Goal: Task Accomplishment & Management: Manage account settings

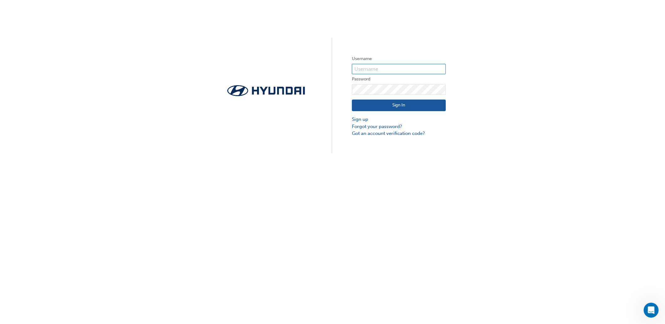
type input "34849"
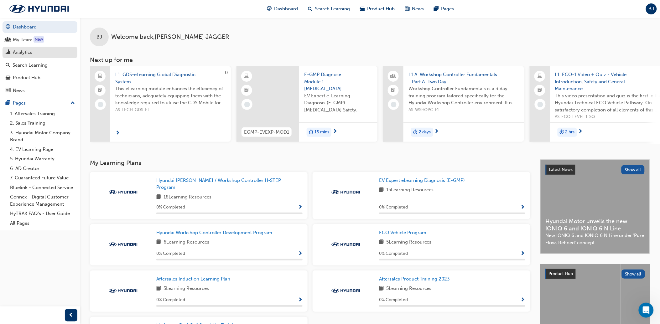
click at [35, 53] on div "Analytics" at bounding box center [40, 53] width 69 height 8
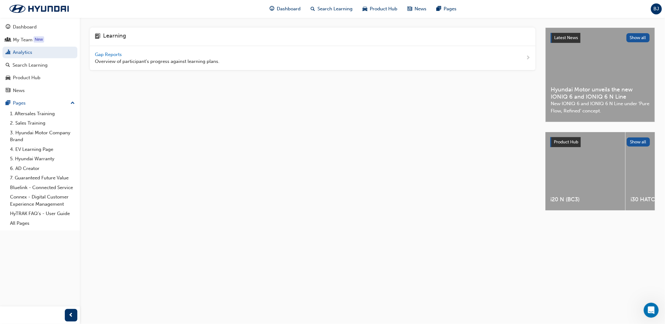
click at [105, 54] on span "Gap Reports" at bounding box center [109, 55] width 28 height 6
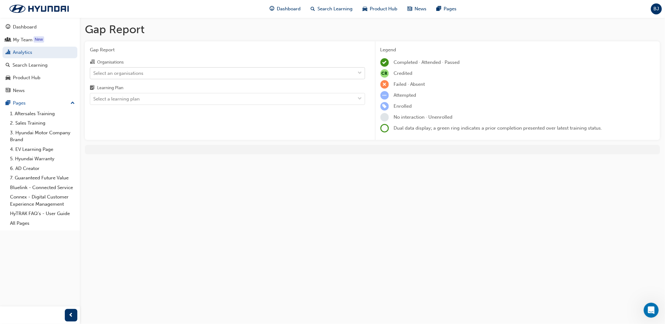
click at [161, 74] on div "Select an organisations" at bounding box center [222, 73] width 265 height 11
click at [94, 74] on input "Organisations Select an organisations" at bounding box center [93, 72] width 1 height 5
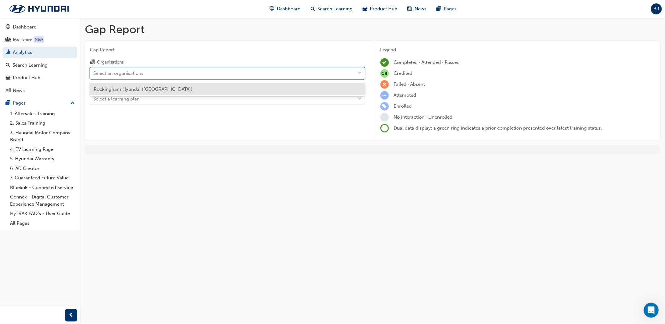
click at [158, 87] on span "Rockingham Hyundai (Rockingham)" at bounding box center [143, 89] width 99 height 6
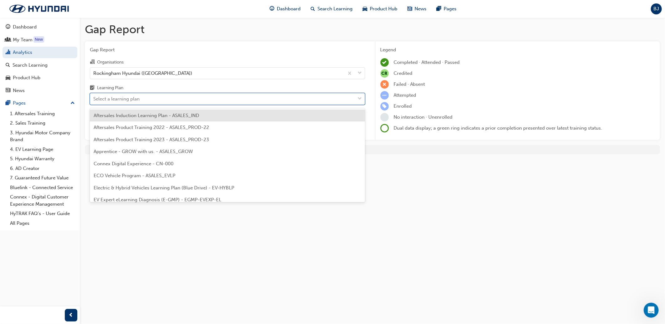
click at [155, 100] on div "Select a learning plan" at bounding box center [222, 99] width 265 height 11
click at [94, 100] on input "Learning Plan option Aftersales Induction Learning Plan - ASALES_IND focused, 1…" at bounding box center [93, 98] width 1 height 5
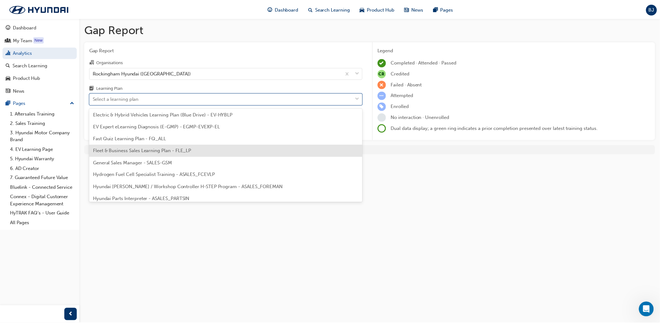
scroll to position [39, 0]
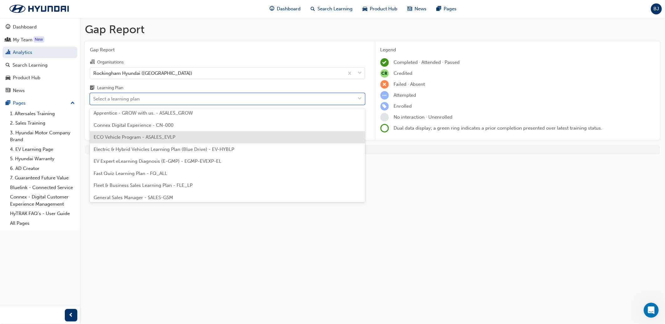
click at [136, 137] on span "ECO Vehicle Program - ASALES_EVLP" at bounding box center [135, 137] width 82 height 6
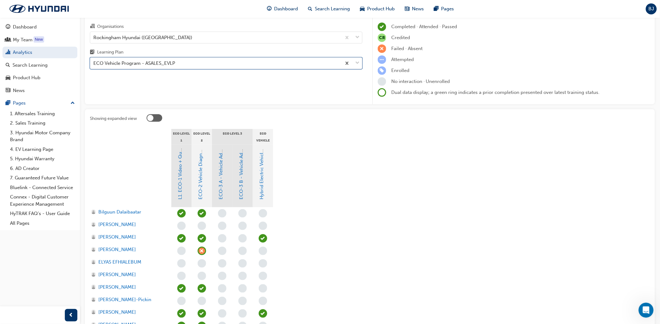
scroll to position [96, 0]
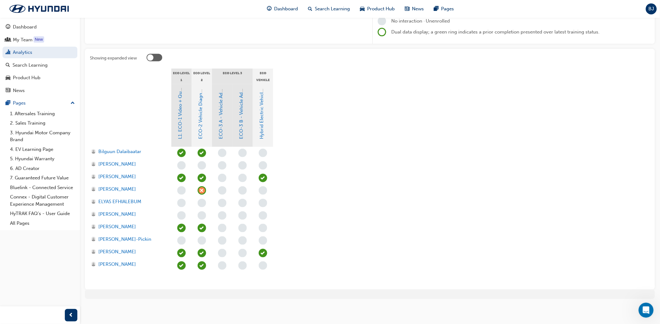
click at [192, 54] on div at bounding box center [398, 59] width 503 height 10
click at [126, 63] on div "Showing expanded view ECO Level 1 ECO Level 2 ECO Level 3 ECO Vehicle Additiona…" at bounding box center [370, 169] width 570 height 241
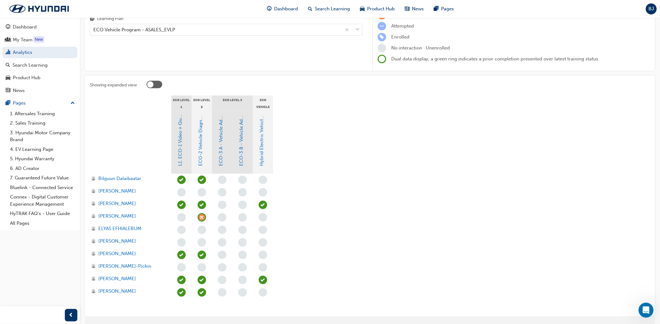
scroll to position [70, 0]
click at [20, 42] on div "My Team" at bounding box center [23, 39] width 20 height 7
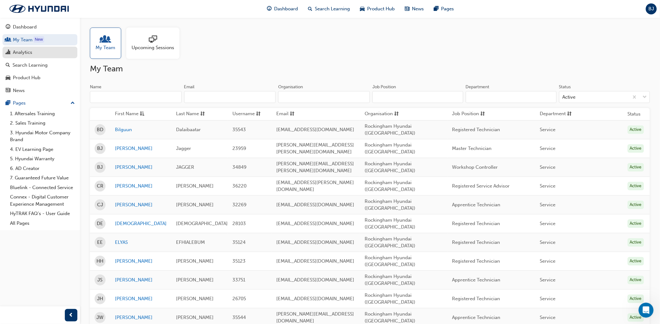
click at [23, 54] on div "Analytics" at bounding box center [22, 52] width 19 height 7
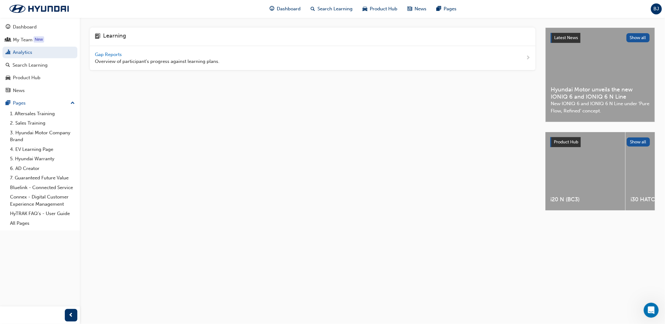
click at [118, 54] on span "Gap Reports" at bounding box center [109, 55] width 28 height 6
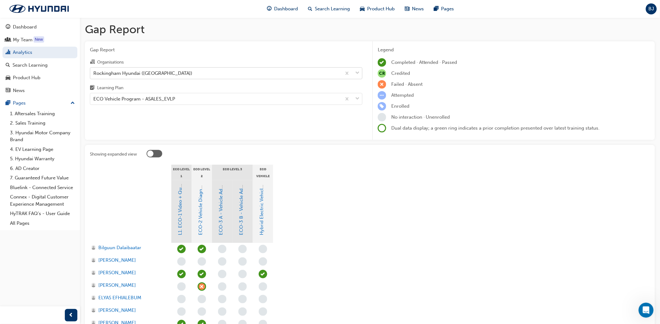
click at [131, 74] on div "Rockingham Hyundai ([GEOGRAPHIC_DATA])" at bounding box center [142, 73] width 99 height 7
click at [94, 74] on input "Organisations Rockingham Hyundai (Rockingham)" at bounding box center [93, 72] width 1 height 5
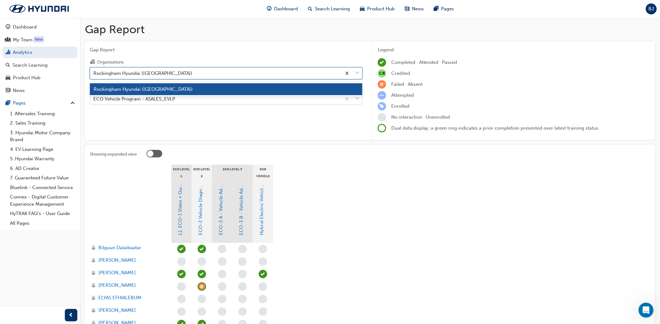
click at [164, 99] on div "ECO Vehicle Program - ASALES_EVLP" at bounding box center [134, 98] width 82 height 7
click at [94, 99] on input "Learning Plan ECO Vehicle Program - ASALES_EVLP" at bounding box center [93, 98] width 1 height 5
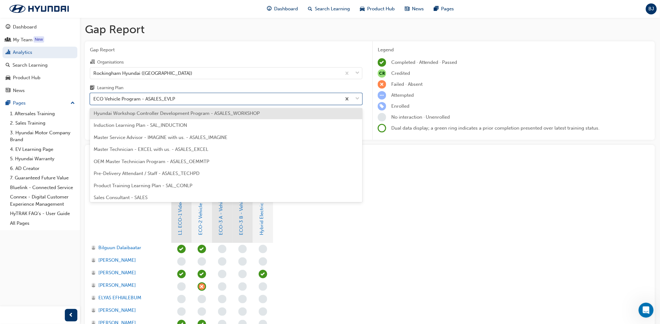
scroll to position [209, 0]
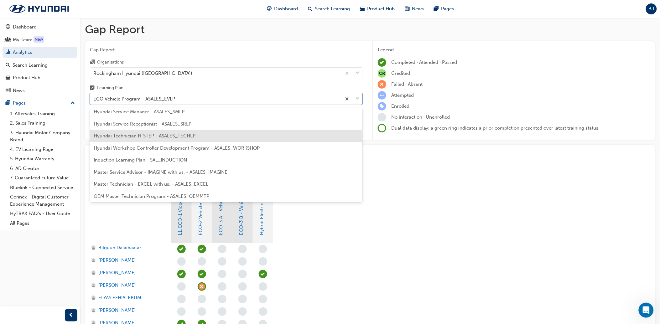
click at [156, 139] on div "Hyundai Technician H-STEP - ASALES_TECHLP" at bounding box center [226, 136] width 272 height 12
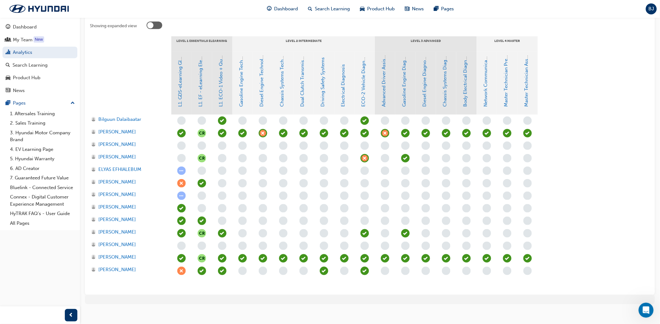
scroll to position [134, 0]
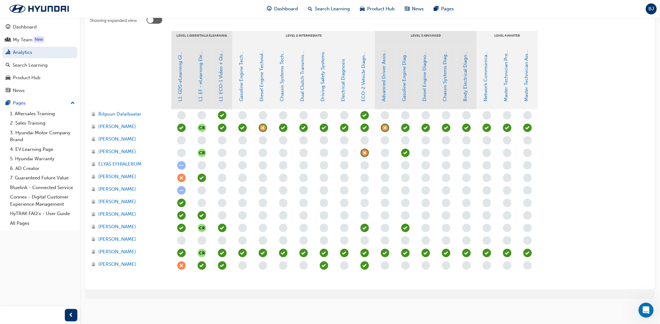
click at [615, 111] on section "LEVEL 1 Essentials eLearning LEVEL 2 Intermediate LEVEL 3 Advanced LEVEL 4 Mast…" at bounding box center [370, 158] width 560 height 254
click at [602, 99] on section "LEVEL 1 Essentials eLearning LEVEL 2 Intermediate LEVEL 3 Advanced LEVEL 4 Mast…" at bounding box center [370, 158] width 560 height 254
click at [147, 70] on div at bounding box center [130, 78] width 81 height 63
click at [608, 202] on section "LEVEL 1 Essentials eLearning LEVEL 2 Intermediate LEVEL 3 Advanced LEVEL 4 Mast…" at bounding box center [370, 158] width 560 height 254
click at [405, 228] on span "learningRecordVerb_ATTEND-icon" at bounding box center [405, 228] width 8 height 8
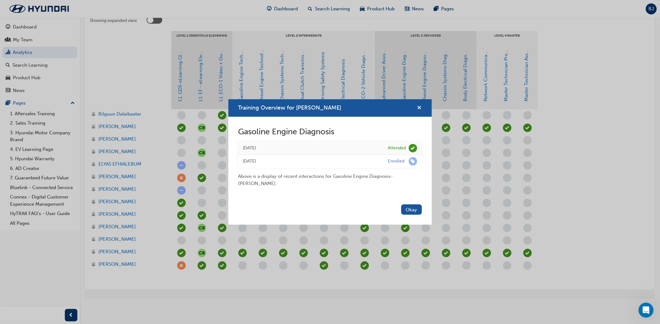
click at [417, 107] on button "Training Overview for James Hawkins" at bounding box center [419, 108] width 5 height 8
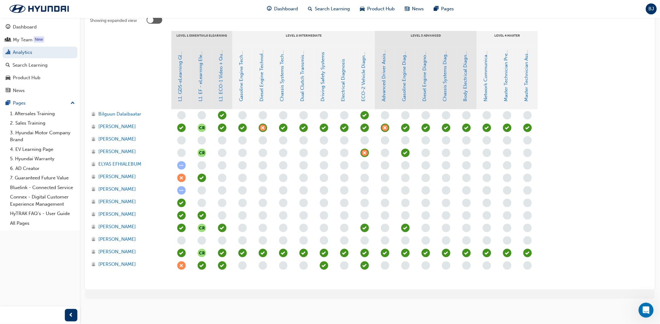
click at [336, 308] on div "Gap Report Gap Report Organisations Rockingham Hyundai (Rockingham) Learning Pl…" at bounding box center [330, 95] width 660 height 458
click at [365, 323] on div "Gap Report Gap Report Organisations Rockingham Hyundai (Rockingham) Learning Pl…" at bounding box center [330, 95] width 660 height 458
click at [373, 311] on div "Gap Report Gap Report Organisations Rockingham Hyundai (Rockingham) Learning Pl…" at bounding box center [330, 95] width 660 height 458
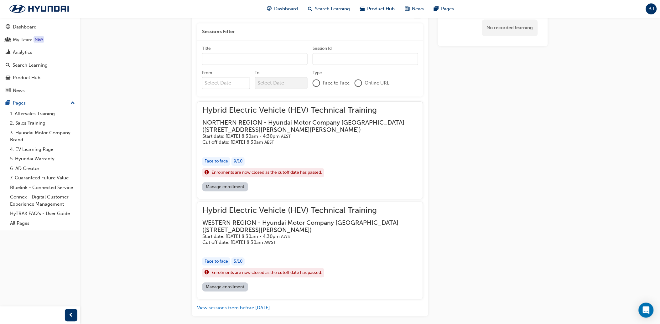
scroll to position [445, 0]
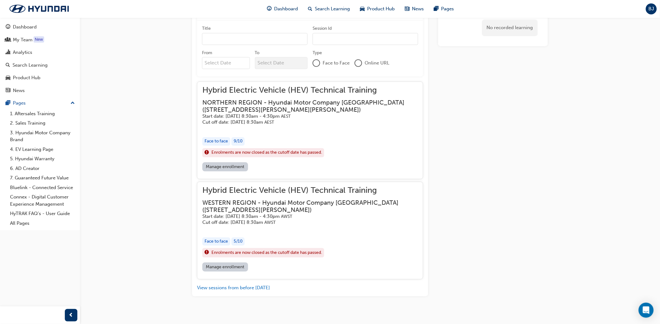
click at [239, 262] on link "Manage enrollment" at bounding box center [225, 266] width 46 height 9
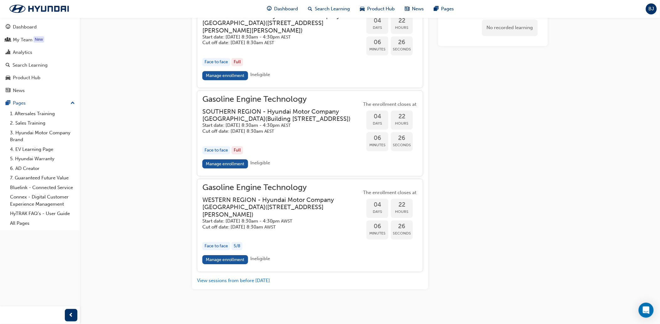
scroll to position [662, 0]
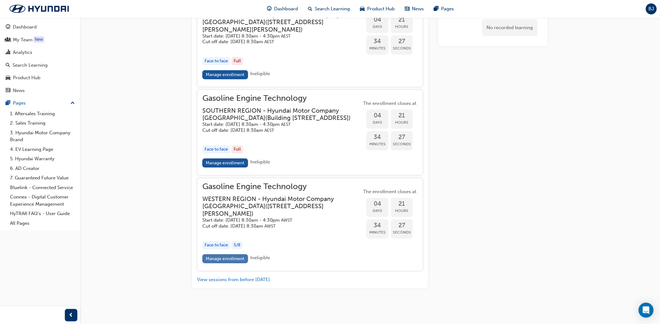
click at [227, 260] on link "Manage enrollment" at bounding box center [225, 258] width 46 height 9
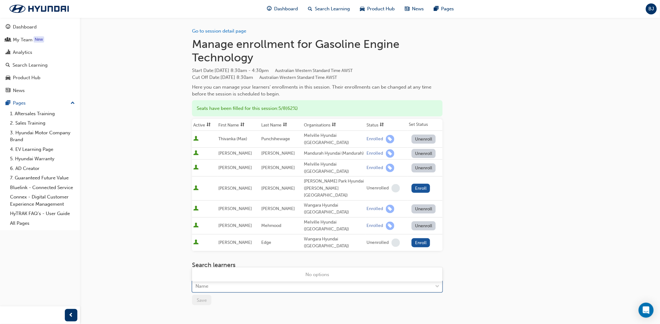
click at [230, 281] on div "Name" at bounding box center [312, 286] width 240 height 11
type input "hawkin"
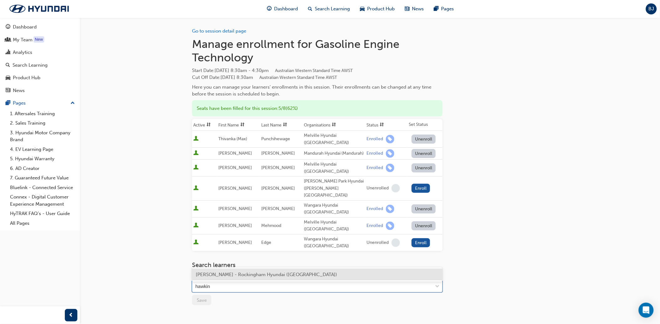
click at [221, 273] on span "James Hawkins - Rockingham Hyundai (Rockingham)" at bounding box center [266, 275] width 141 height 6
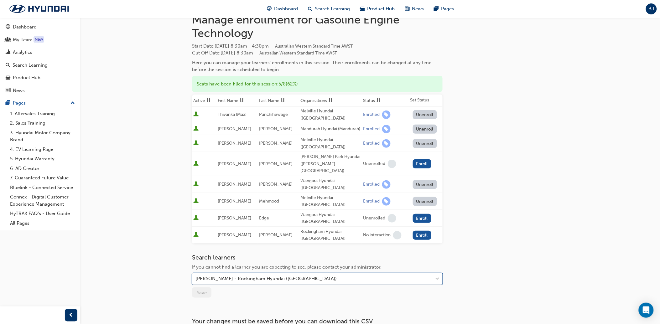
scroll to position [54, 0]
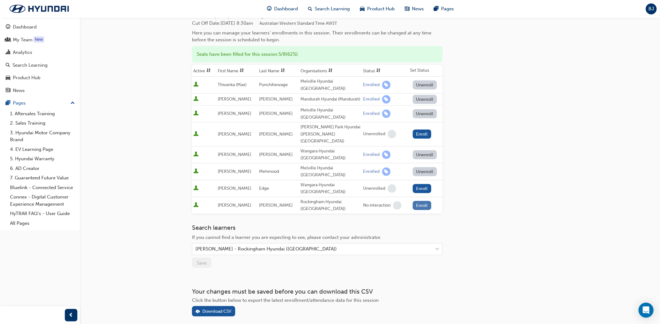
click at [418, 201] on button "Enroll" at bounding box center [422, 205] width 19 height 9
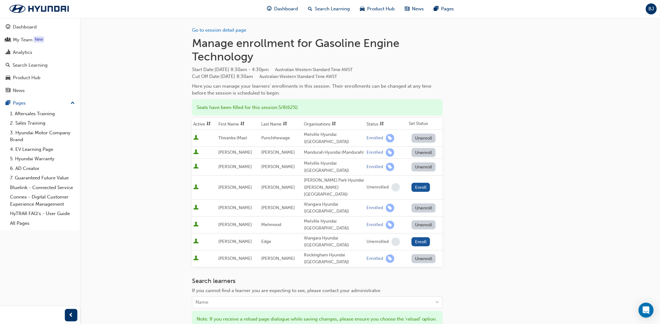
scroll to position [0, 0]
click at [489, 229] on div "Go to session detail page Manage enrollment for Gasoline Engine Technology Star…" at bounding box center [370, 207] width 356 height 379
click at [527, 198] on div "Go to session detail page Manage enrollment for Gasoline Engine Technology Star…" at bounding box center [370, 207] width 356 height 379
click at [549, 162] on div "Go to session detail page Manage enrollment for Gasoline Engine Technology Star…" at bounding box center [370, 217] width 376 height 399
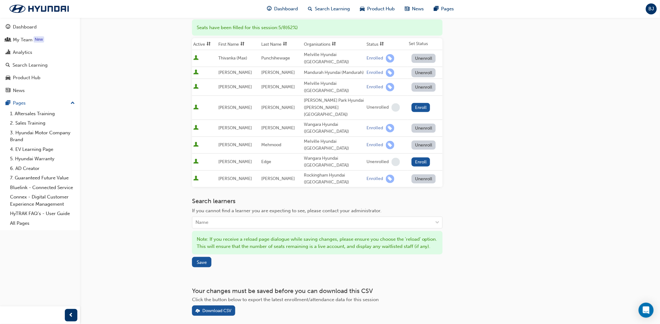
scroll to position [87, 0]
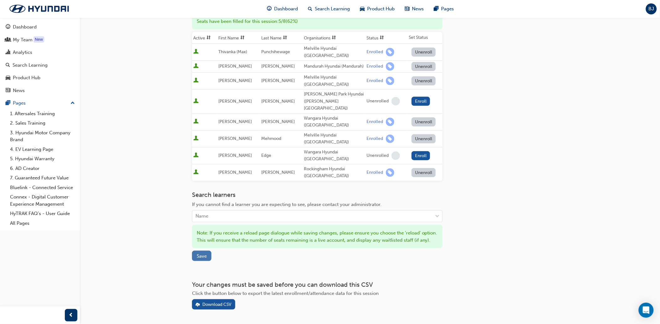
click at [199, 253] on span "Save" at bounding box center [202, 256] width 10 height 6
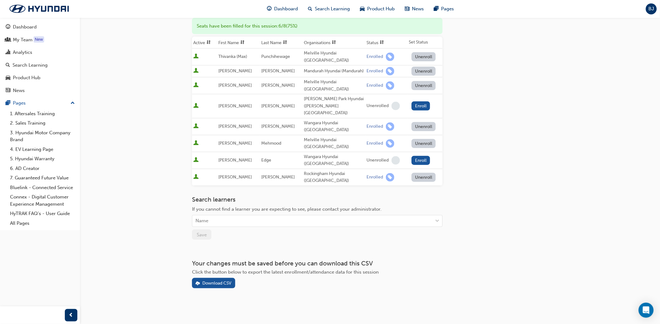
scroll to position [54, 0]
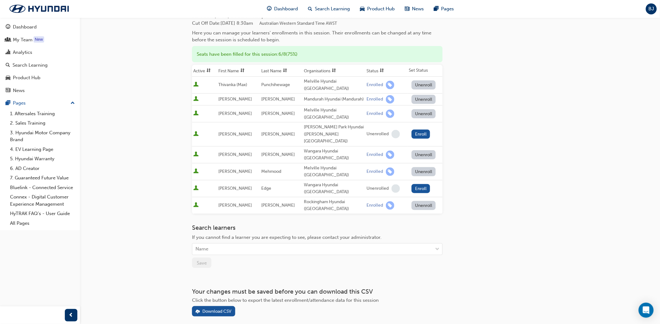
click at [527, 211] on div "Go to session detail page Manage enrollment for Gasoline Engine Technology Star…" at bounding box center [370, 139] width 356 height 353
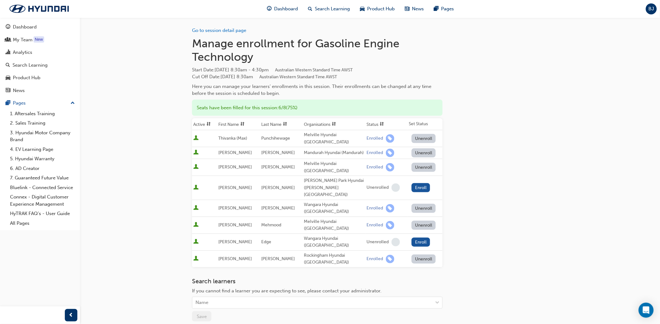
scroll to position [0, 0]
click at [559, 214] on div "Go to session detail page Manage enrollment for Gasoline Engine Technology Star…" at bounding box center [330, 203] width 660 height 406
click at [501, 44] on div "Go to session detail page Manage enrollment for Gasoline Engine Technology Star…" at bounding box center [370, 194] width 356 height 353
click at [167, 180] on div "Go to session detail page Manage enrollment for Gasoline Engine Technology Star…" at bounding box center [330, 203] width 660 height 406
click at [161, 218] on div "Go to session detail page Manage enrollment for Gasoline Engine Technology Star…" at bounding box center [330, 203] width 660 height 406
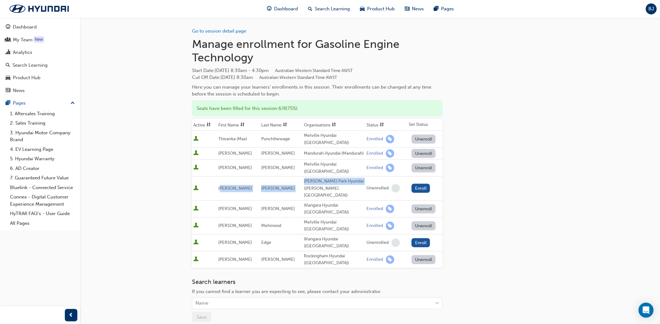
drag, startPoint x: 222, startPoint y: 179, endPoint x: 313, endPoint y: 180, distance: 91.4
click at [313, 180] on tr "Dante O'Leary Osborne Park Hyundai (Osborne Park) Unenrolled Enroll" at bounding box center [317, 189] width 250 height 24
drag, startPoint x: 219, startPoint y: 218, endPoint x: 336, endPoint y: 218, distance: 117.7
click at [336, 234] on tr "Nathan Edge Wangara Hyundai (Wangara) Unenrolled Enroll" at bounding box center [317, 242] width 250 height 17
click at [479, 207] on div "Go to session detail page Manage enrollment for Gasoline Engine Technology Star…" at bounding box center [370, 194] width 356 height 353
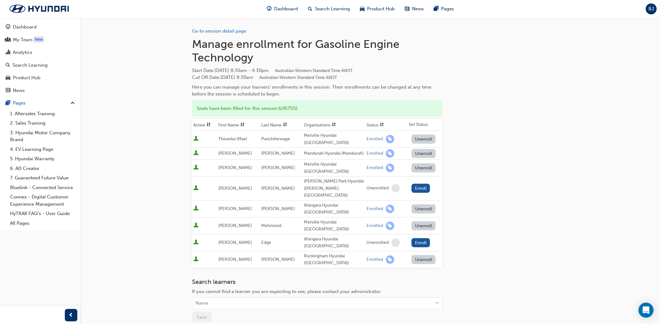
click at [174, 251] on div "Go to session detail page Manage enrollment for Gasoline Engine Technology Star…" at bounding box center [330, 203] width 660 height 406
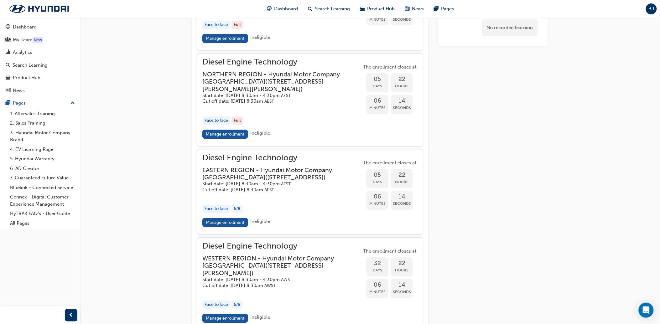
scroll to position [627, 0]
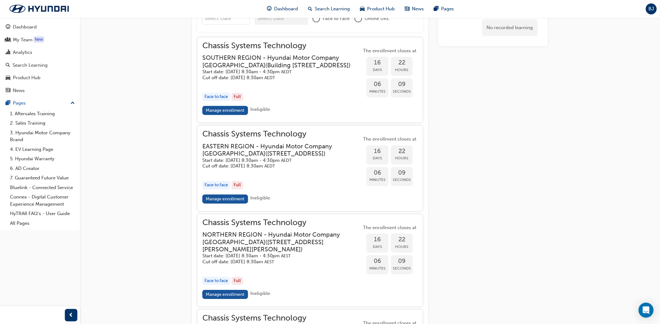
scroll to position [674, 0]
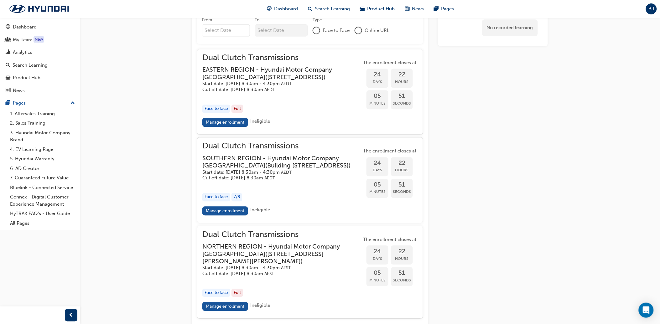
scroll to position [505, 0]
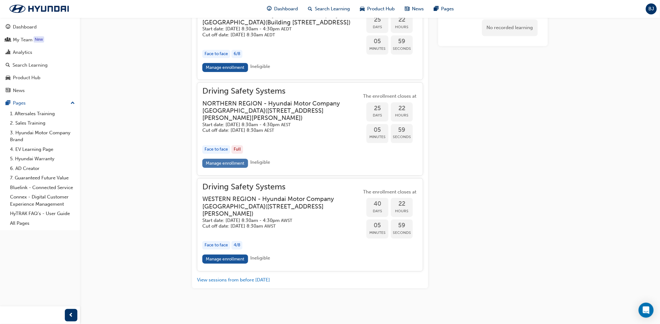
scroll to position [680, 0]
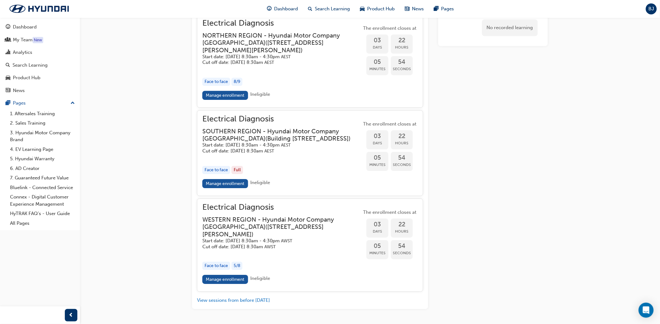
scroll to position [670, 0]
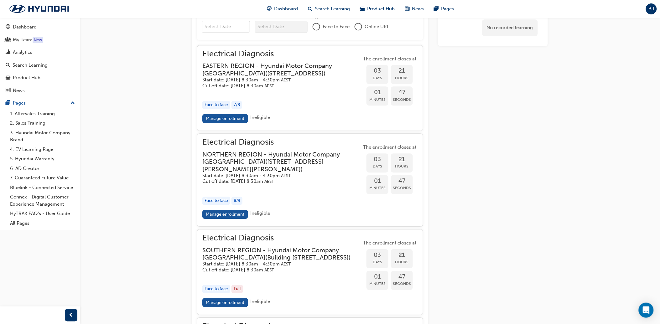
scroll to position [663, 0]
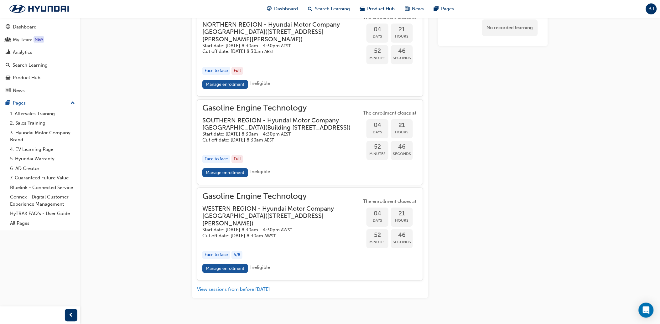
scroll to position [659, 0]
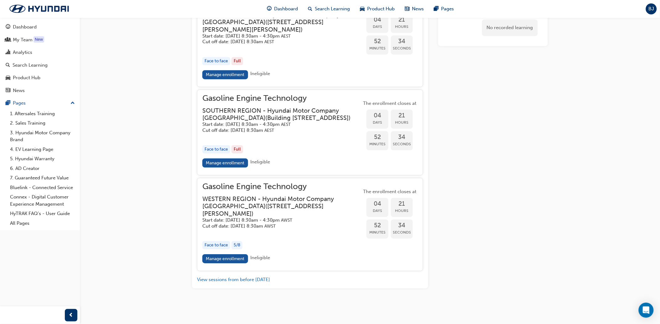
drag, startPoint x: 148, startPoint y: 121, endPoint x: 121, endPoint y: 19, distance: 105.1
click at [240, 211] on h3 "WESTERN REGION - Hyundai Motor Company [GEOGRAPHIC_DATA] ( [STREET_ADDRESS][PER…" at bounding box center [276, 206] width 149 height 22
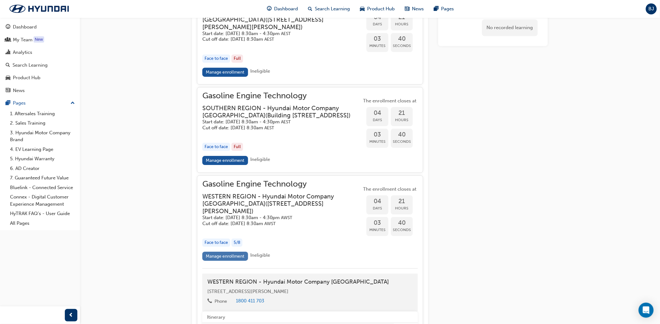
click at [220, 261] on link "Manage enrollment" at bounding box center [225, 256] width 46 height 9
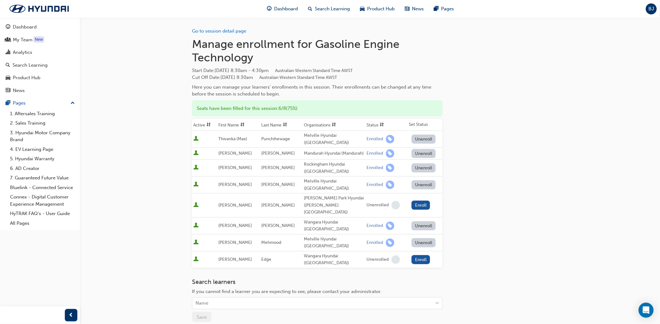
click at [131, 179] on div "Go to session detail page Manage enrollment for Gasoline Engine Technology Star…" at bounding box center [330, 203] width 660 height 406
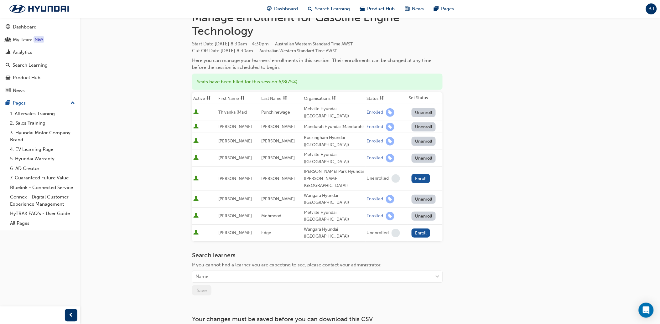
scroll to position [54, 0]
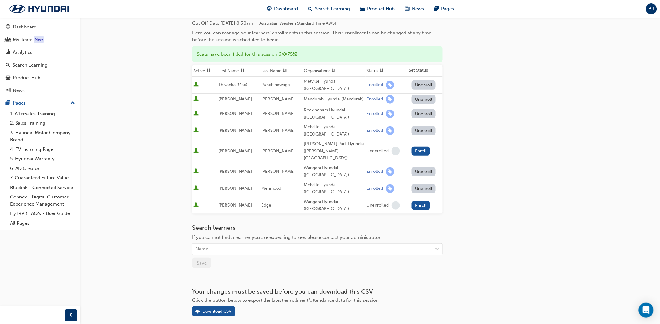
click at [144, 127] on div "Go to session detail page Manage enrollment for Gasoline Engine Technology Star…" at bounding box center [330, 149] width 660 height 406
drag, startPoint x: 220, startPoint y: 81, endPoint x: 252, endPoint y: 79, distance: 31.7
click at [252, 79] on td "Thivanka (Max)" at bounding box center [238, 85] width 43 height 17
drag, startPoint x: 252, startPoint y: 79, endPoint x: 143, endPoint y: 93, distance: 109.2
click at [143, 93] on div "Go to session detail page Manage enrollment for Gasoline Engine Technology Star…" at bounding box center [330, 149] width 660 height 406
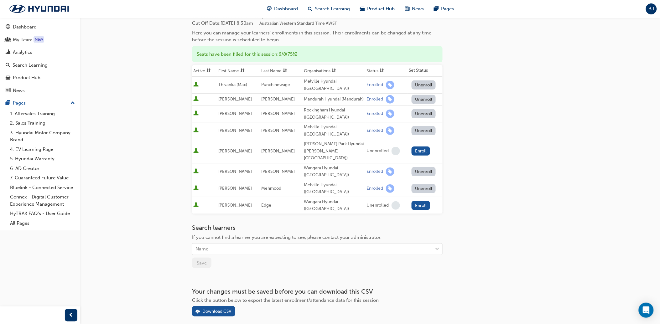
scroll to position [0, 0]
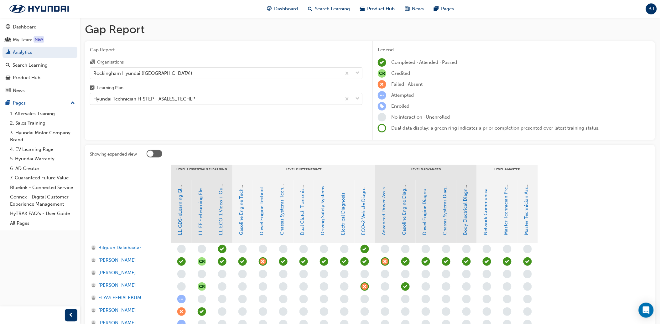
scroll to position [104, 0]
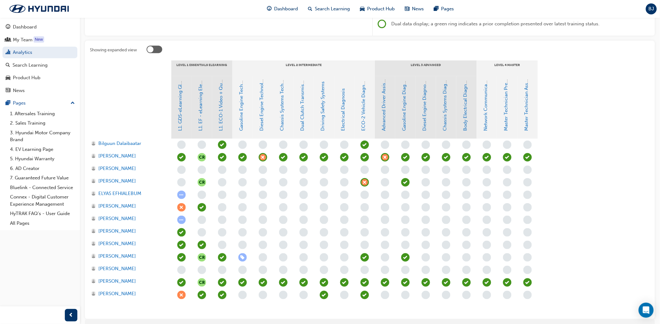
click at [543, 175] on div "CR CR CR CR" at bounding box center [364, 226] width 387 height 175
click at [630, 124] on section "LEVEL 1 Essentials eLearning LEVEL 2 Intermediate LEVEL 3 Advanced LEVEL 4 Mast…" at bounding box center [370, 187] width 560 height 254
click at [621, 160] on section "LEVEL 1 Essentials eLearning LEVEL 2 Intermediate LEVEL 3 Advanced LEVEL 4 Mast…" at bounding box center [370, 187] width 560 height 254
click at [643, 229] on section "LEVEL 1 Essentials eLearning LEVEL 2 Intermediate LEVEL 3 Advanced LEVEL 4 Mast…" at bounding box center [370, 187] width 560 height 254
click at [602, 271] on section "LEVEL 1 Essentials eLearning LEVEL 2 Intermediate LEVEL 3 Advanced LEVEL 4 Mast…" at bounding box center [370, 187] width 560 height 254
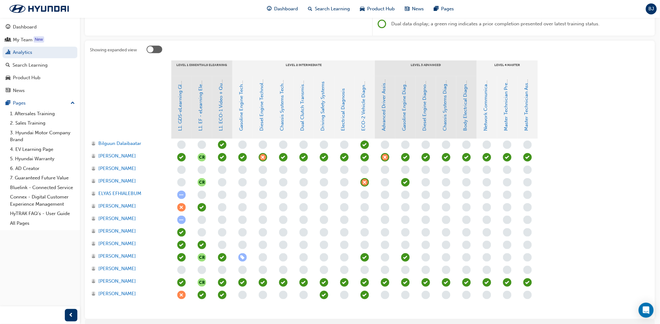
click at [587, 192] on section "LEVEL 1 Essentials eLearning LEVEL 2 Intermediate LEVEL 3 Advanced LEVEL 4 Mast…" at bounding box center [370, 187] width 560 height 254
click at [599, 144] on section "LEVEL 1 Essentials eLearning LEVEL 2 Intermediate LEVEL 3 Advanced LEVEL 4 Mast…" at bounding box center [370, 187] width 560 height 254
click at [333, 44] on div "Showing expanded view LEVEL 1 Essentials eLearning LEVEL 2 Intermediate LEVEL 3…" at bounding box center [370, 180] width 570 height 278
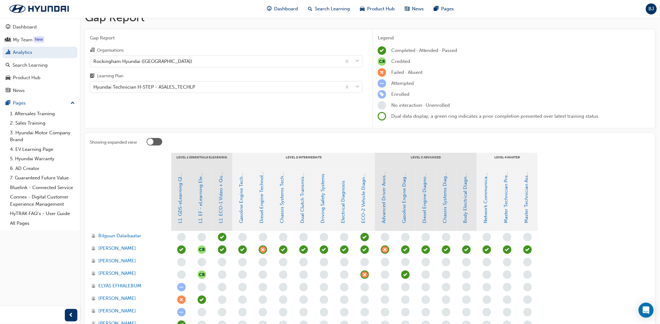
scroll to position [0, 0]
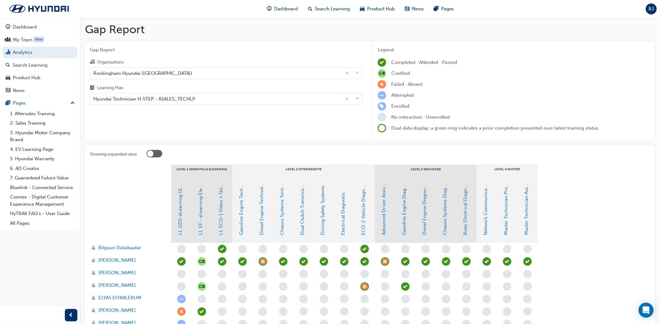
click at [608, 182] on section "LEVEL 1 Essentials eLearning LEVEL 2 Intermediate LEVEL 3 Advanced LEVEL 4 Mast…" at bounding box center [370, 292] width 560 height 254
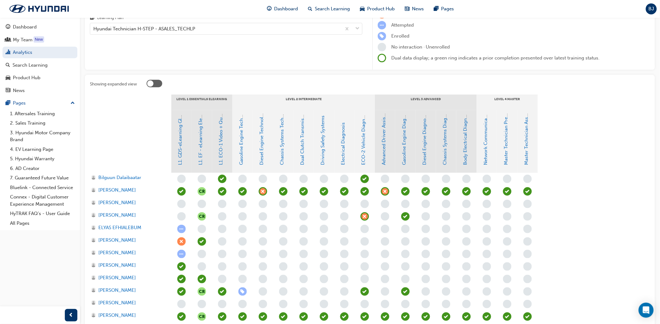
scroll to position [134, 0]
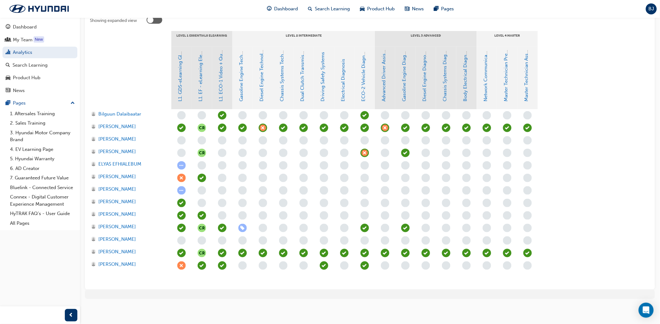
click at [573, 217] on section "LEVEL 1 Essentials eLearning LEVEL 2 Intermediate LEVEL 3 Advanced LEVEL 4 Mast…" at bounding box center [370, 158] width 560 height 254
click at [569, 242] on section "LEVEL 1 Essentials eLearning LEVEL 2 Intermediate LEVEL 3 Advanced LEVEL 4 Mast…" at bounding box center [370, 158] width 560 height 254
click at [594, 212] on section "LEVEL 1 Essentials eLearning LEVEL 2 Intermediate LEVEL 3 Advanced LEVEL 4 Mast…" at bounding box center [370, 158] width 560 height 254
click at [554, 131] on div "CR CR CR CR" at bounding box center [364, 196] width 387 height 175
click at [190, 287] on div "Showing expanded view LEVEL 1 Essentials eLearning LEVEL 2 Intermediate LEVEL 3…" at bounding box center [370, 150] width 570 height 278
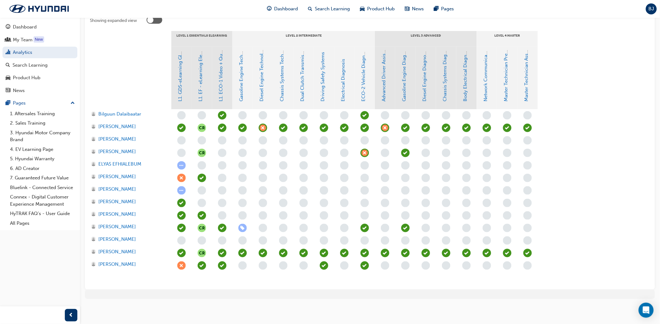
click at [603, 194] on section "LEVEL 1 Essentials eLearning LEVEL 2 Intermediate LEVEL 3 Advanced LEVEL 4 Mast…" at bounding box center [370, 158] width 560 height 254
click at [152, 280] on div "Bilguun Dalaibaatar Braden Jagger Cody Jessup Deo Evangelista ELYAS EFHIALEBUM …" at bounding box center [130, 196] width 81 height 175
click at [141, 281] on div "Bilguun Dalaibaatar Braden Jagger Cody Jessup Deo Evangelista ELYAS EFHIALEBUM …" at bounding box center [130, 196] width 81 height 175
click at [104, 2] on div "Dashboard Search Learning Product Hub News Pages BJ" at bounding box center [330, 9] width 660 height 18
click at [579, 102] on section "LEVEL 1 Essentials eLearning LEVEL 2 Intermediate LEVEL 3 Advanced LEVEL 4 Mast…" at bounding box center [370, 158] width 560 height 254
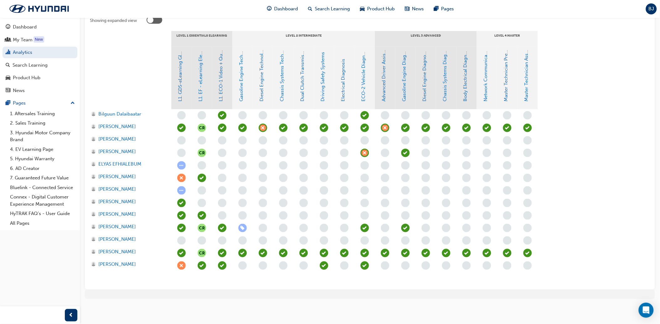
click at [121, 63] on div at bounding box center [130, 78] width 81 height 63
click at [590, 266] on section "LEVEL 1 Essentials eLearning LEVEL 2 Intermediate LEVEL 3 Advanced LEVEL 4 Mast…" at bounding box center [370, 158] width 560 height 254
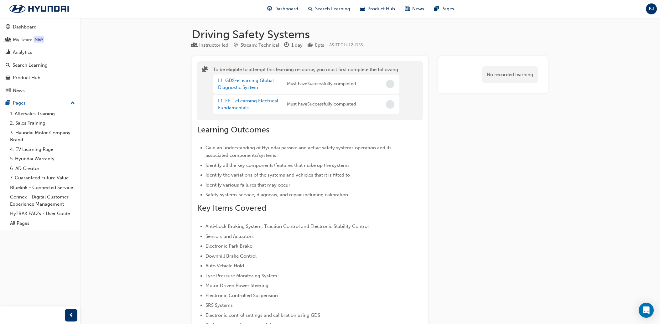
scroll to position [680, 0]
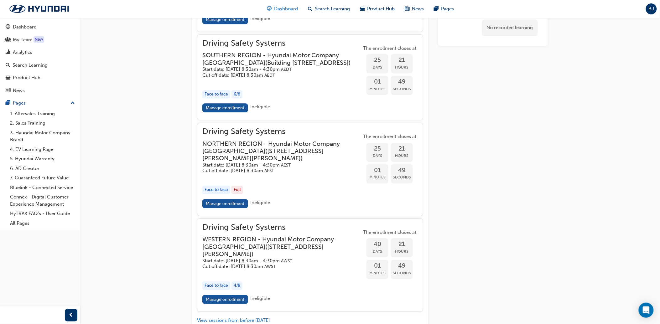
scroll to position [540, 0]
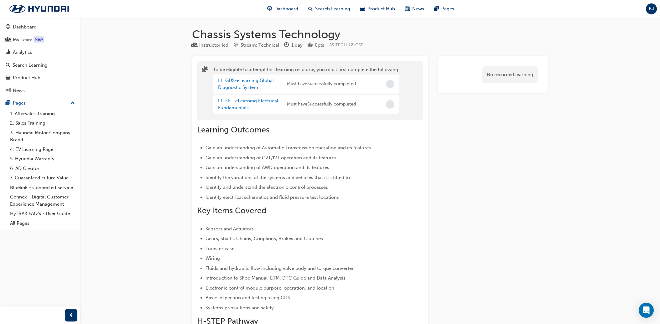
scroll to position [674, 0]
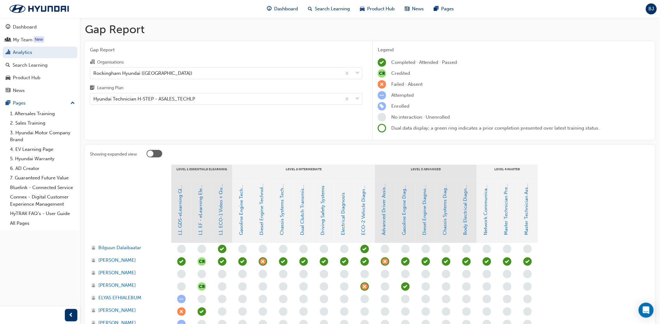
scroll to position [104, 0]
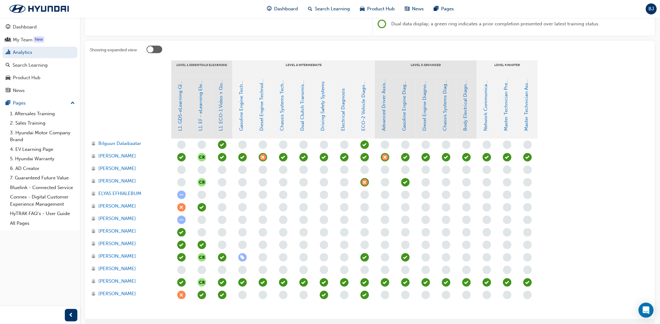
click at [589, 191] on section "LEVEL 1 Essentials eLearning LEVEL 2 Intermediate LEVEL 3 Advanced LEVEL 4 Mast…" at bounding box center [370, 187] width 560 height 254
click at [604, 110] on section "LEVEL 1 Essentials eLearning LEVEL 2 Intermediate LEVEL 3 Advanced LEVEL 4 Mast…" at bounding box center [370, 187] width 560 height 254
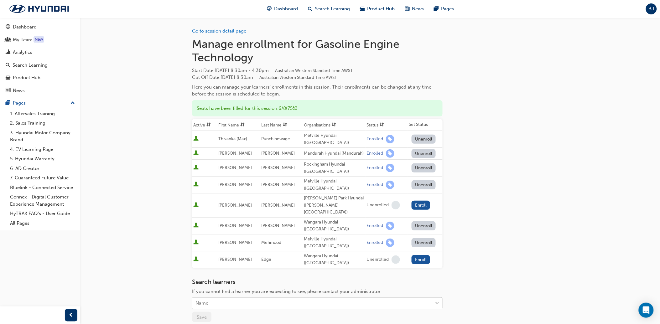
click at [306, 298] on div "Name" at bounding box center [312, 303] width 240 height 11
type input "[PERSON_NAME]"
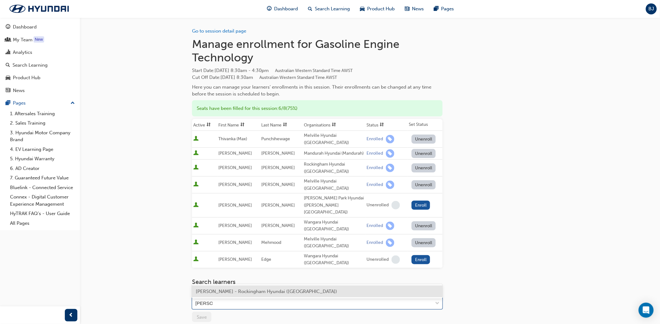
click at [229, 289] on span "[PERSON_NAME] - Rockingham Hyundai ([GEOGRAPHIC_DATA])" at bounding box center [266, 292] width 141 height 6
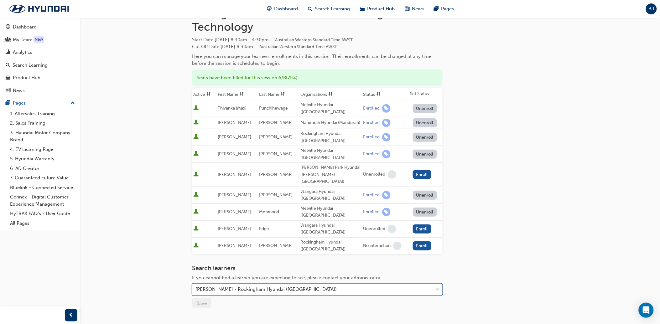
scroll to position [71, 0]
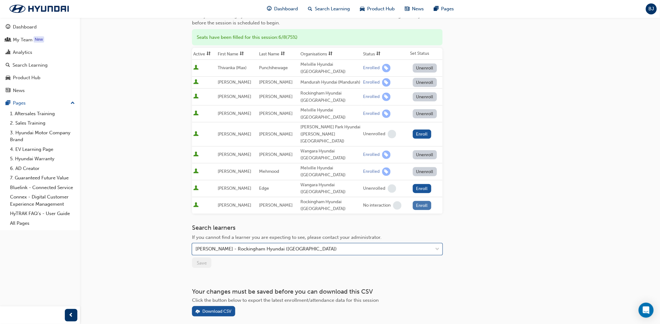
click at [423, 201] on button "Enroll" at bounding box center [422, 205] width 19 height 9
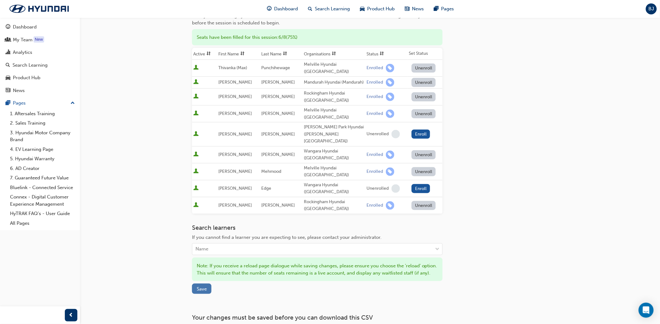
click at [202, 286] on span "Save" at bounding box center [202, 289] width 10 height 6
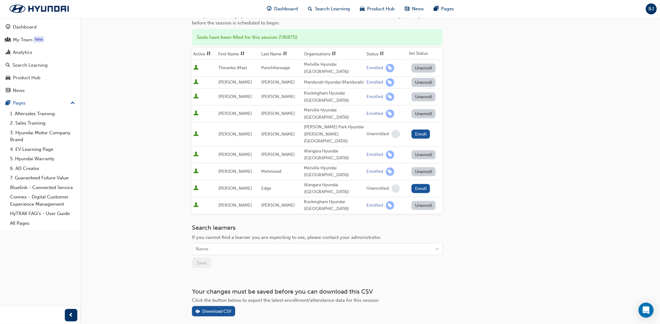
click at [142, 131] on div "Go to session detail page Manage enrollment for Gasoline Engine Technology Star…" at bounding box center [330, 140] width 660 height 423
click at [33, 43] on div "My Team" at bounding box center [40, 40] width 69 height 8
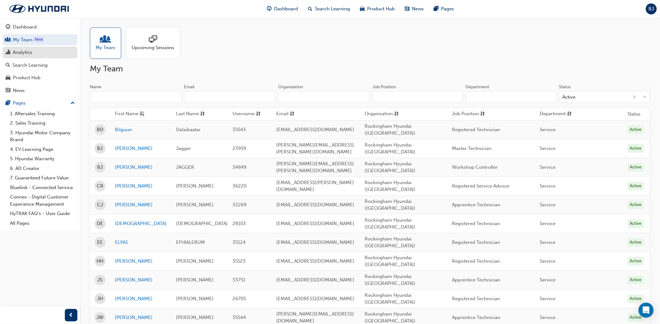
click at [31, 52] on div "Analytics" at bounding box center [22, 52] width 19 height 7
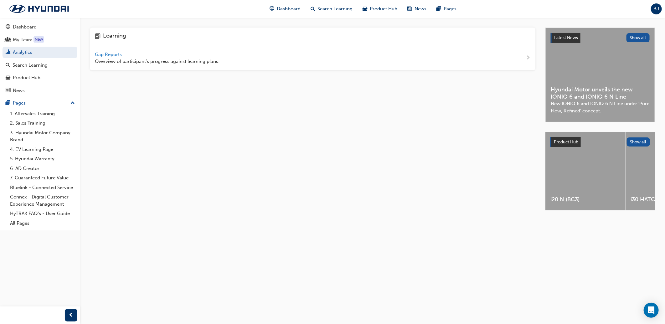
click at [113, 54] on span "Gap Reports" at bounding box center [109, 55] width 28 height 6
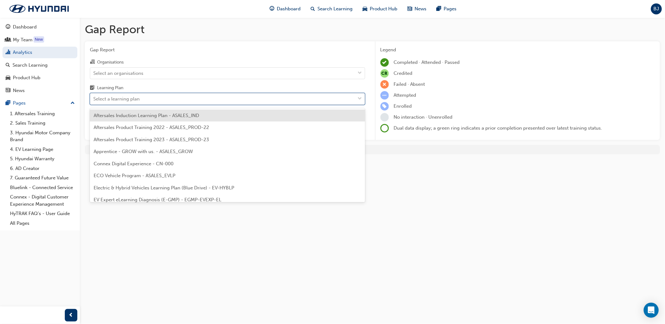
click at [128, 99] on div "Select a learning plan" at bounding box center [116, 98] width 46 height 7
click at [94, 99] on input "Learning Plan option Aftersales Induction Learning Plan - ASALES_IND focused, 1…" at bounding box center [93, 98] width 1 height 5
click at [138, 71] on div "Select an organisations" at bounding box center [118, 73] width 50 height 7
click at [94, 71] on input "Organisations Select an organisations" at bounding box center [93, 72] width 1 height 5
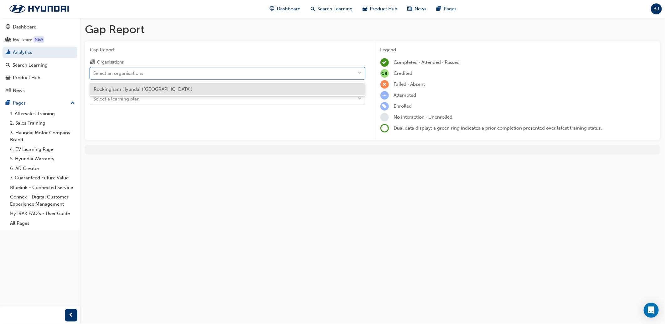
click at [138, 88] on span "Rockingham Hyundai ([GEOGRAPHIC_DATA])" at bounding box center [143, 89] width 99 height 6
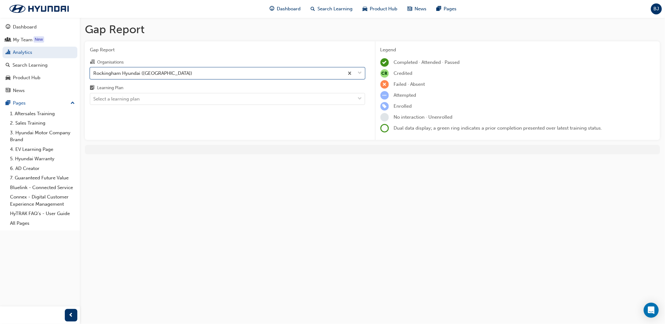
click at [139, 106] on div "Gap Report Organisations option Rockingham Hyundai ([GEOGRAPHIC_DATA]), selecte…" at bounding box center [227, 90] width 285 height 99
click at [139, 104] on div "Select a learning plan" at bounding box center [222, 99] width 265 height 11
click at [94, 101] on input "Learning Plan Select a learning plan" at bounding box center [93, 98] width 1 height 5
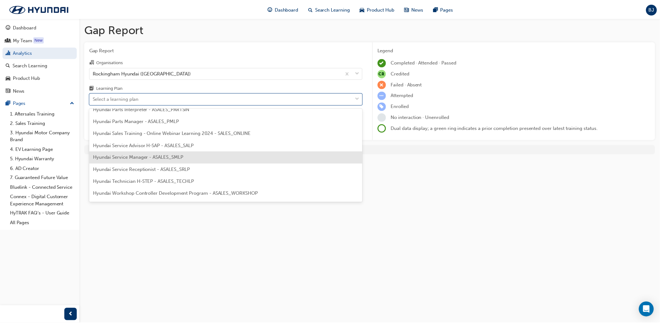
scroll to position [174, 0]
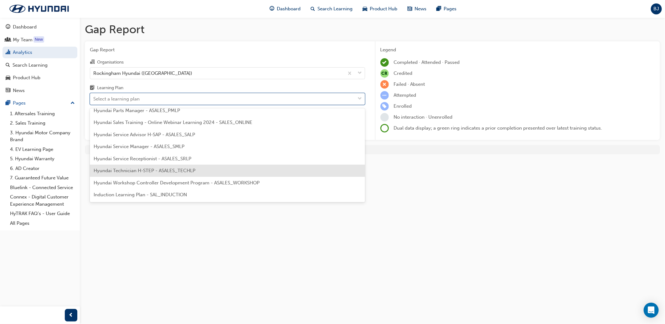
click at [142, 171] on span "Hyundai Technician H-STEP - ASALES_TECHLP" at bounding box center [145, 171] width 102 height 6
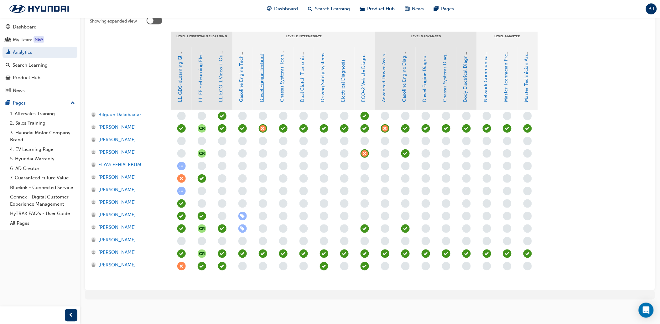
scroll to position [134, 0]
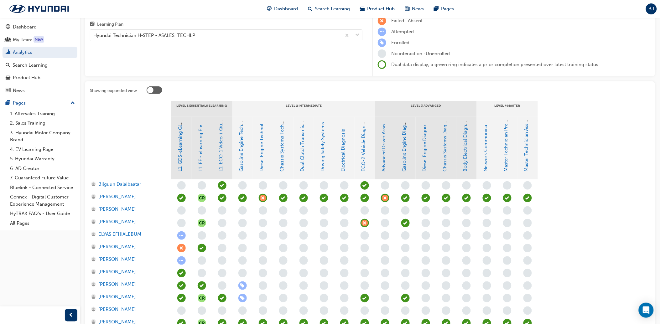
scroll to position [134, 0]
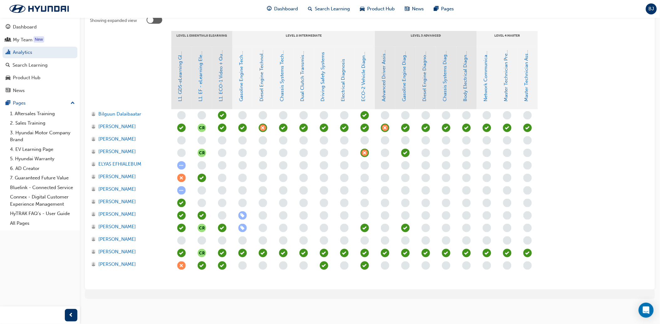
click at [569, 246] on section "LEVEL 1 Essentials eLearning LEVEL 2 Intermediate LEVEL 3 Advanced LEVEL 4 Mast…" at bounding box center [370, 158] width 560 height 254
click at [590, 174] on section "LEVEL 1 Essentials eLearning LEVEL 2 Intermediate LEVEL 3 Advanced LEVEL 4 Mast…" at bounding box center [370, 158] width 560 height 254
click at [235, 291] on div at bounding box center [370, 294] width 570 height 9
click at [577, 210] on section "LEVEL 1 Essentials eLearning LEVEL 2 Intermediate LEVEL 3 Advanced LEVEL 4 Mast…" at bounding box center [370, 158] width 560 height 254
click at [345, 307] on div "Gap Report Gap Report Organisations Rockingham Hyundai (Rockingham) Learning Pl…" at bounding box center [370, 96] width 580 height 425
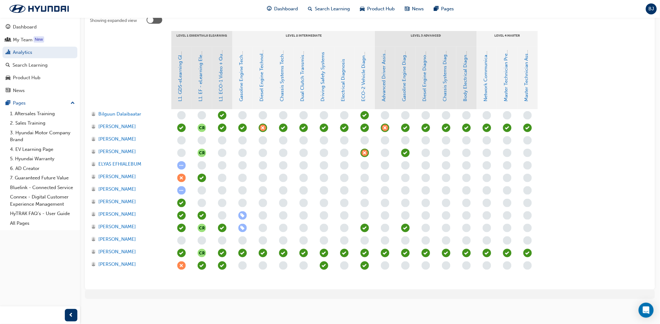
click at [562, 176] on section "LEVEL 1 Essentials eLearning LEVEL 2 Intermediate LEVEL 3 Advanced LEVEL 4 Mast…" at bounding box center [370, 158] width 560 height 254
